Goal: Obtain resource: Download file/media

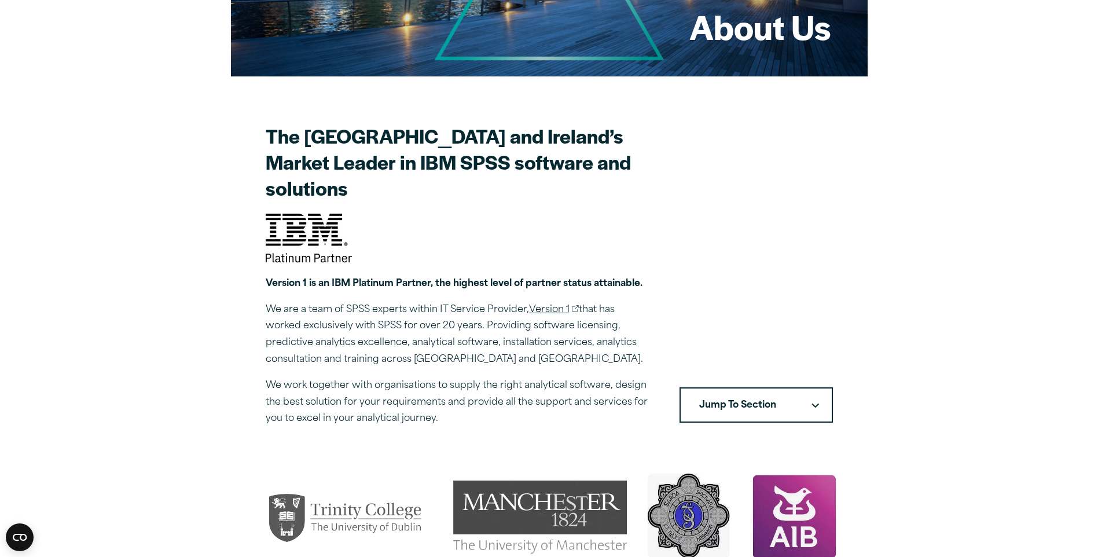
click at [739, 301] on section "The UK and Ireland’s Market Leader in IBM SPSS software and solutions Version 1…" at bounding box center [549, 275] width 567 height 304
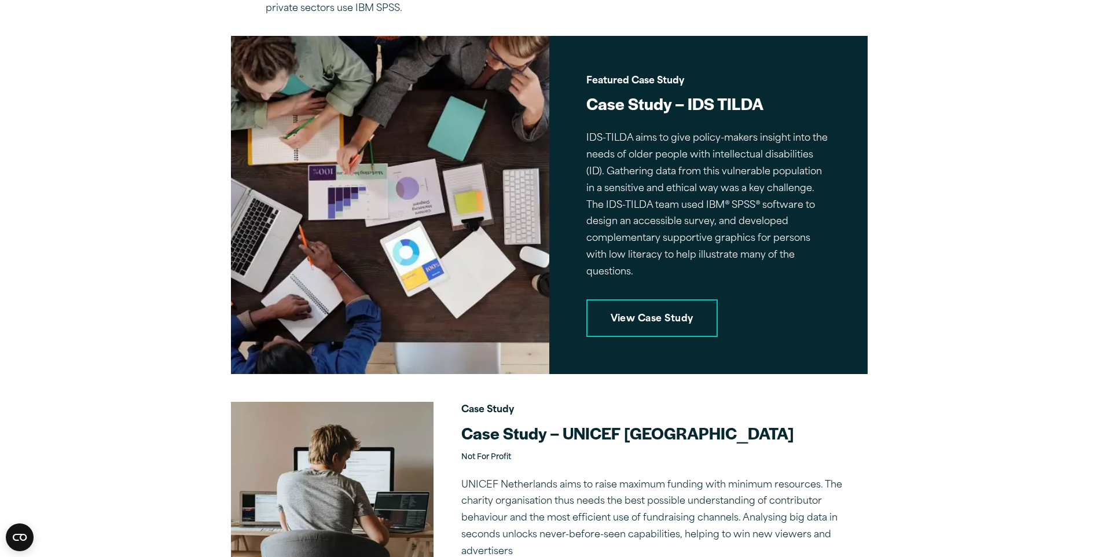
scroll to position [2153, 0]
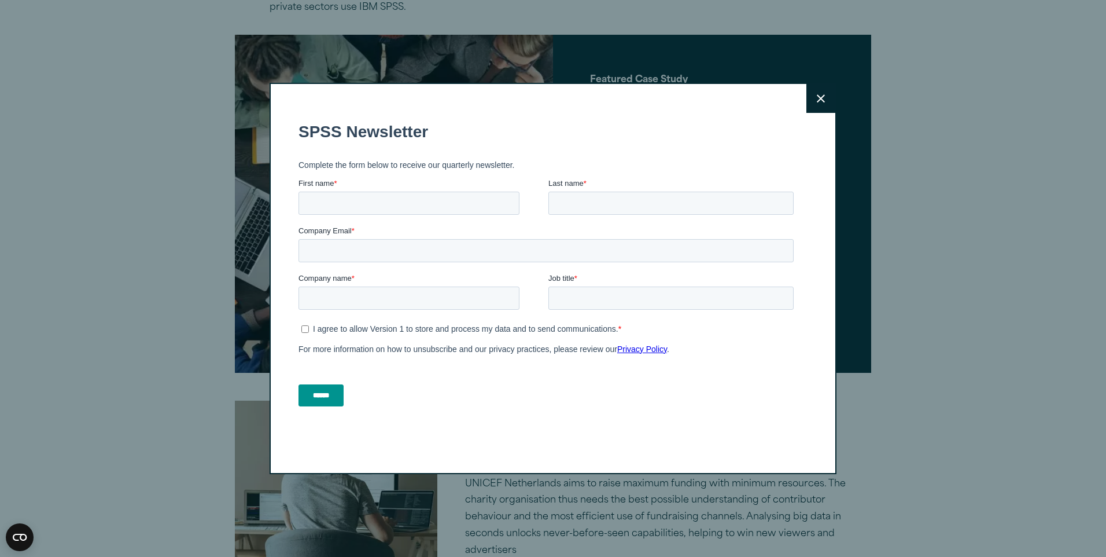
click at [820, 99] on icon at bounding box center [821, 98] width 8 height 9
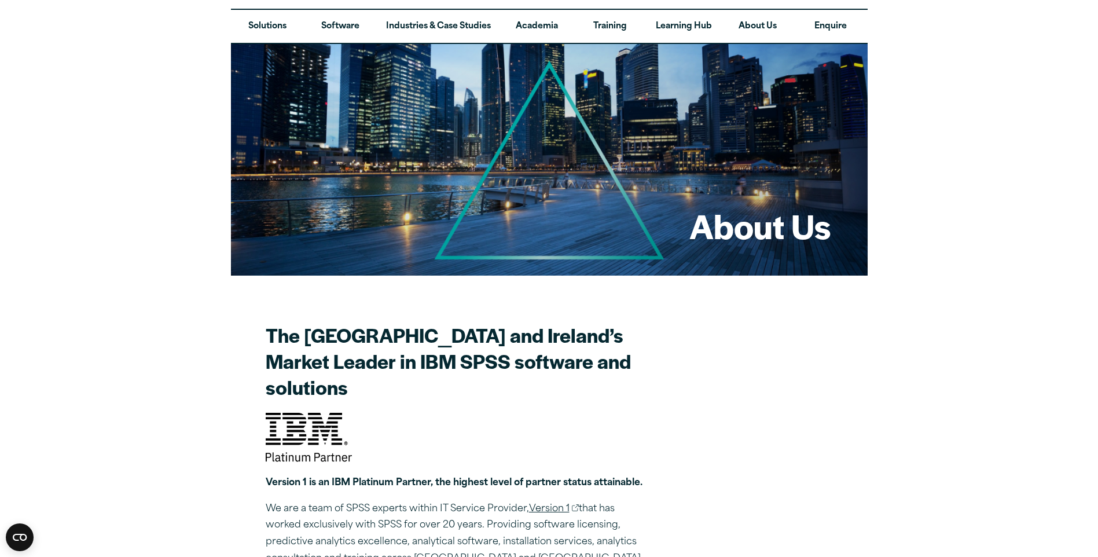
scroll to position [0, 0]
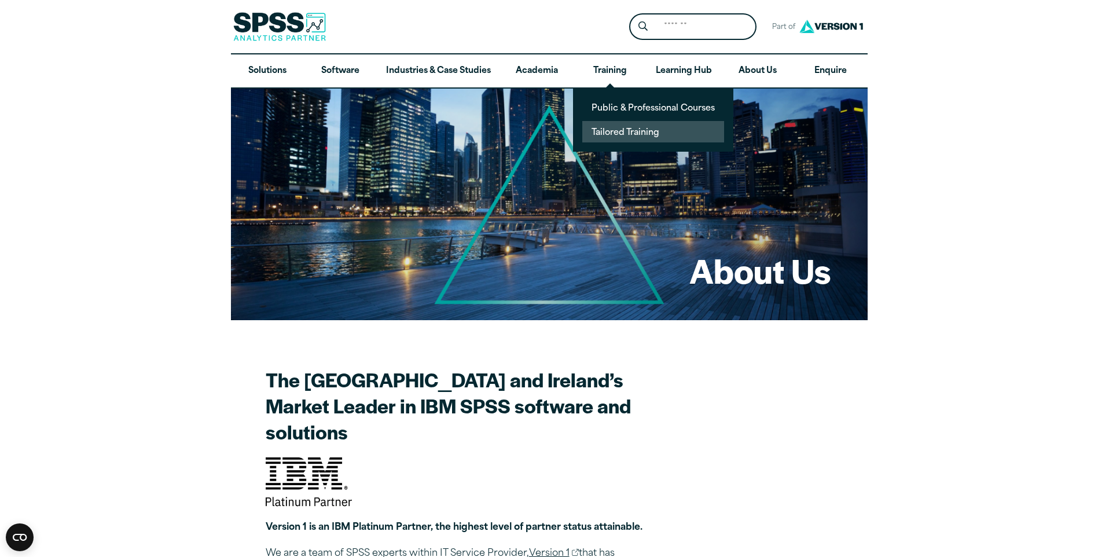
click at [606, 128] on link "Tailored Training" at bounding box center [653, 131] width 142 height 21
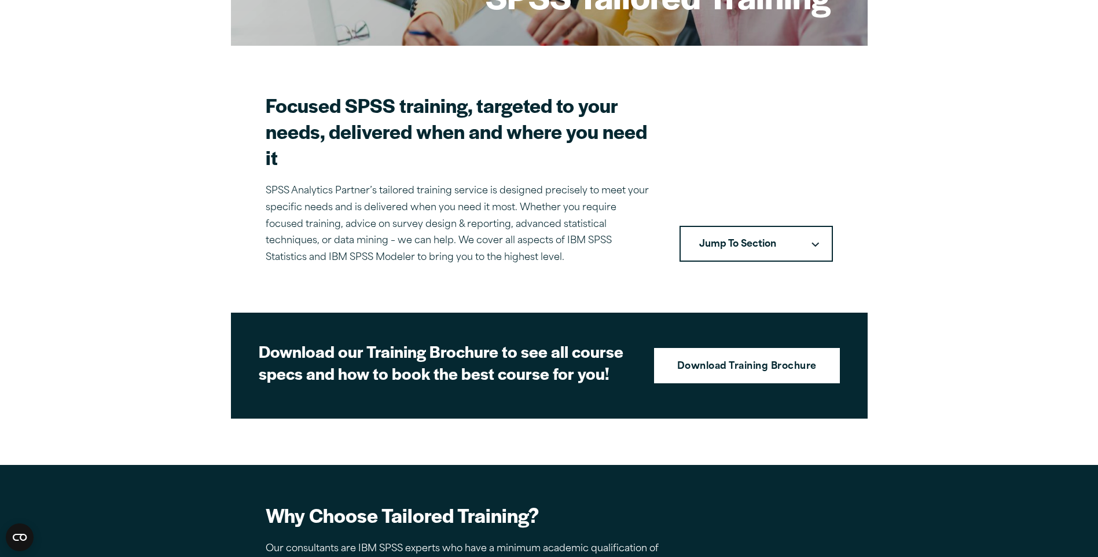
scroll to position [289, 0]
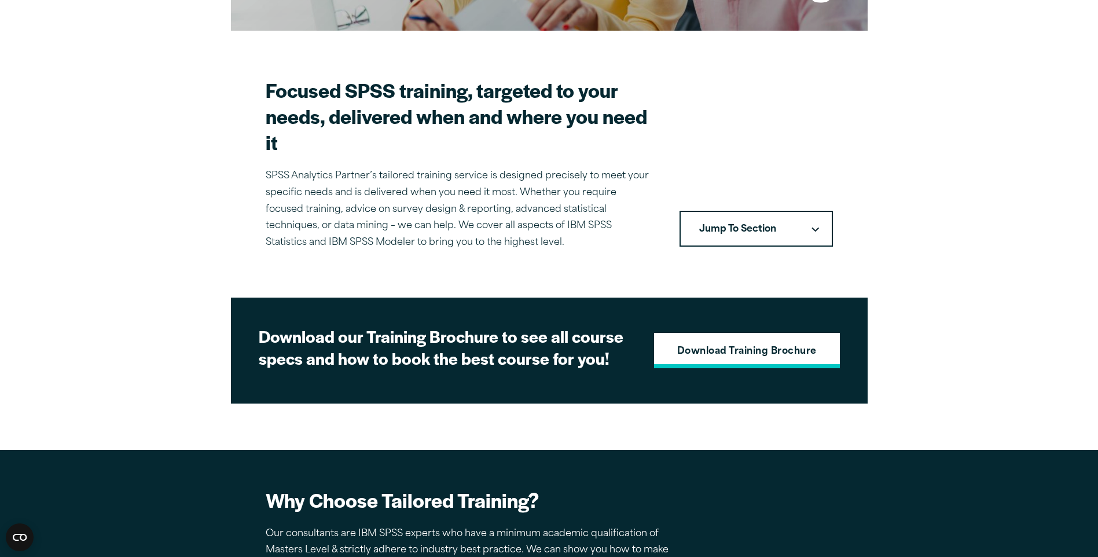
click at [749, 337] on link "Download Training Brochure" at bounding box center [746, 351] width 185 height 36
